Goal: Find specific page/section

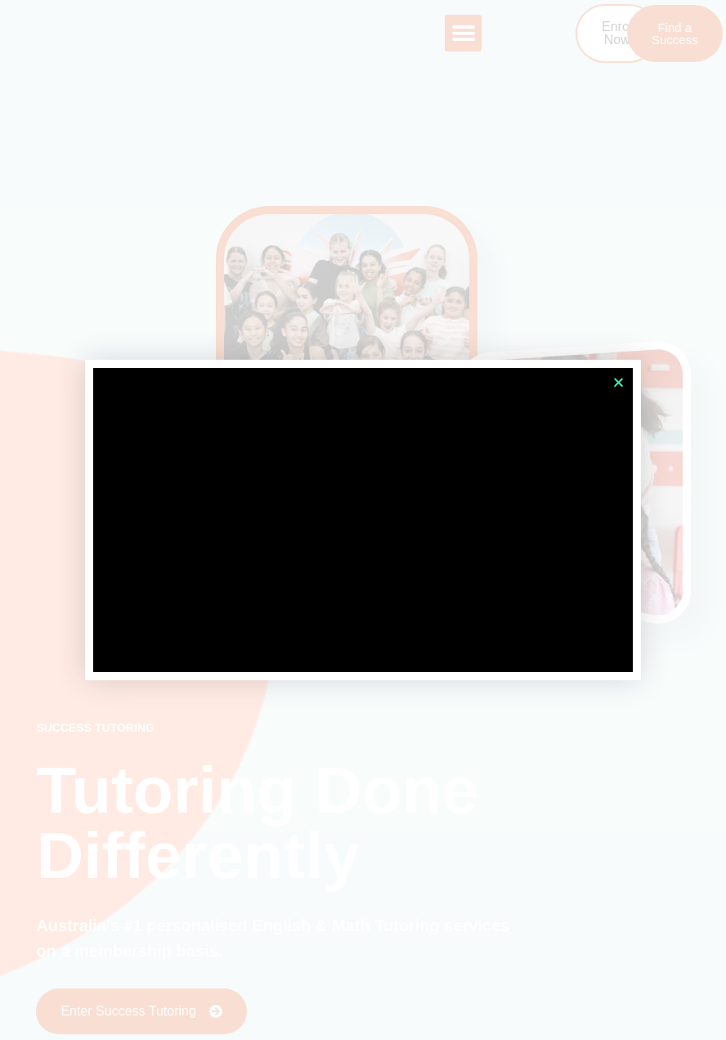
click at [618, 382] on icon "Close" at bounding box center [618, 382] width 12 height 12
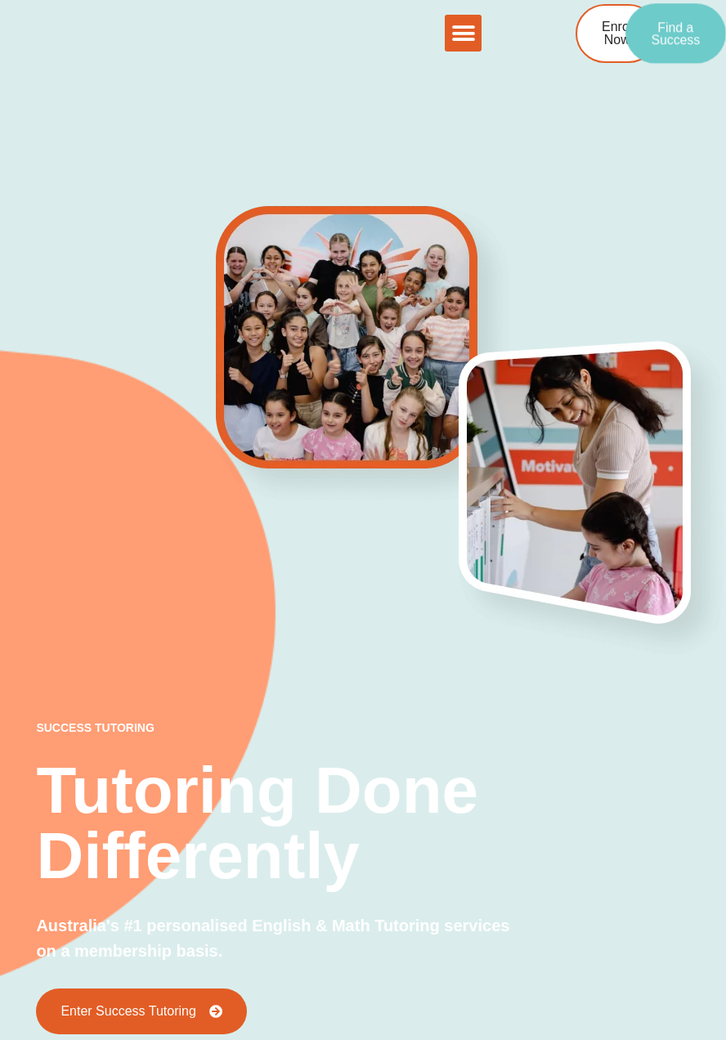
click at [674, 33] on span "Find a Success" at bounding box center [675, 34] width 49 height 28
